Goal: Find specific page/section: Find specific page/section

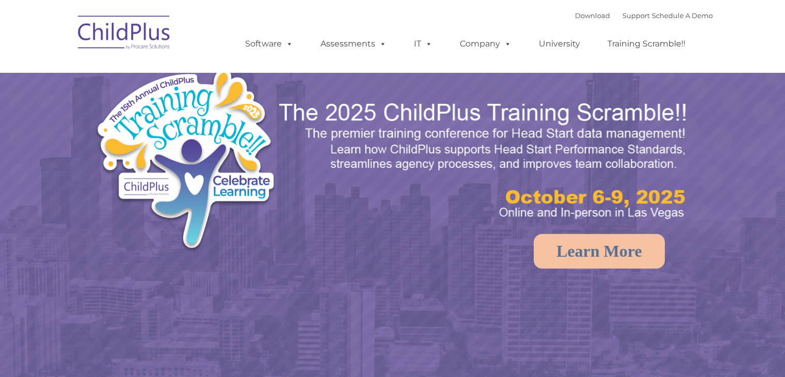
select select "MEDIUM"
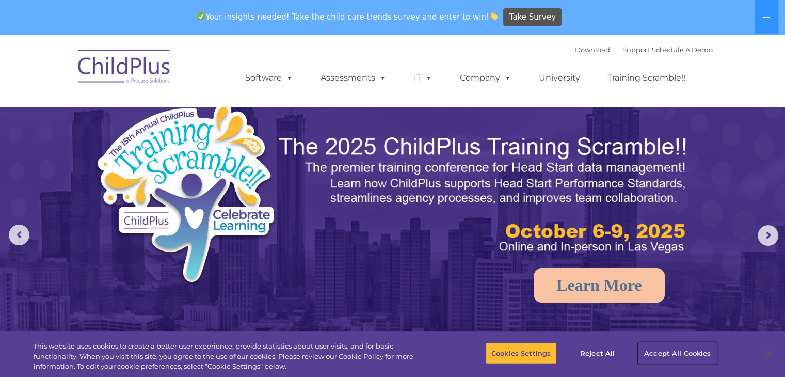
click at [659, 358] on button "Accept All Cookies" at bounding box center [677, 353] width 78 height 22
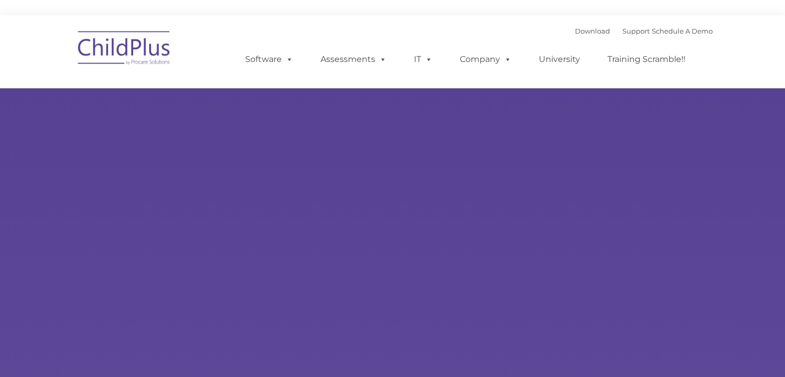
type input ""
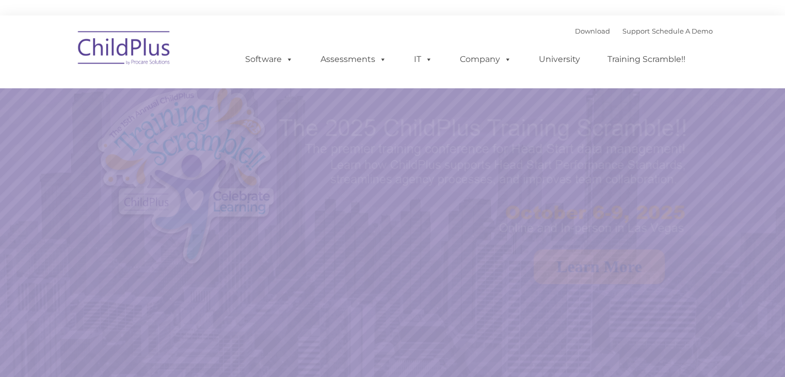
select select "MEDIUM"
